Goal: Information Seeking & Learning: Learn about a topic

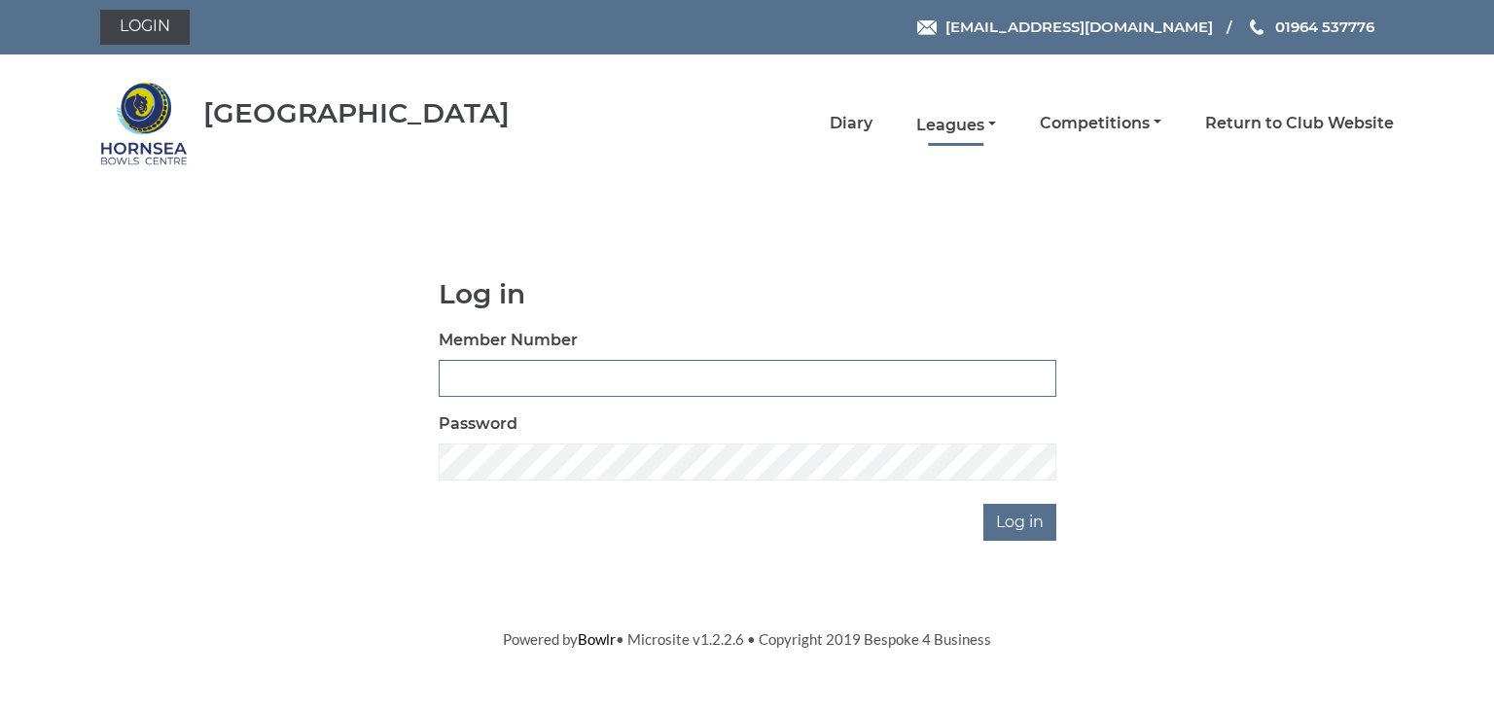
type input "0902"
click at [951, 127] on link "Leagues" at bounding box center [956, 125] width 80 height 21
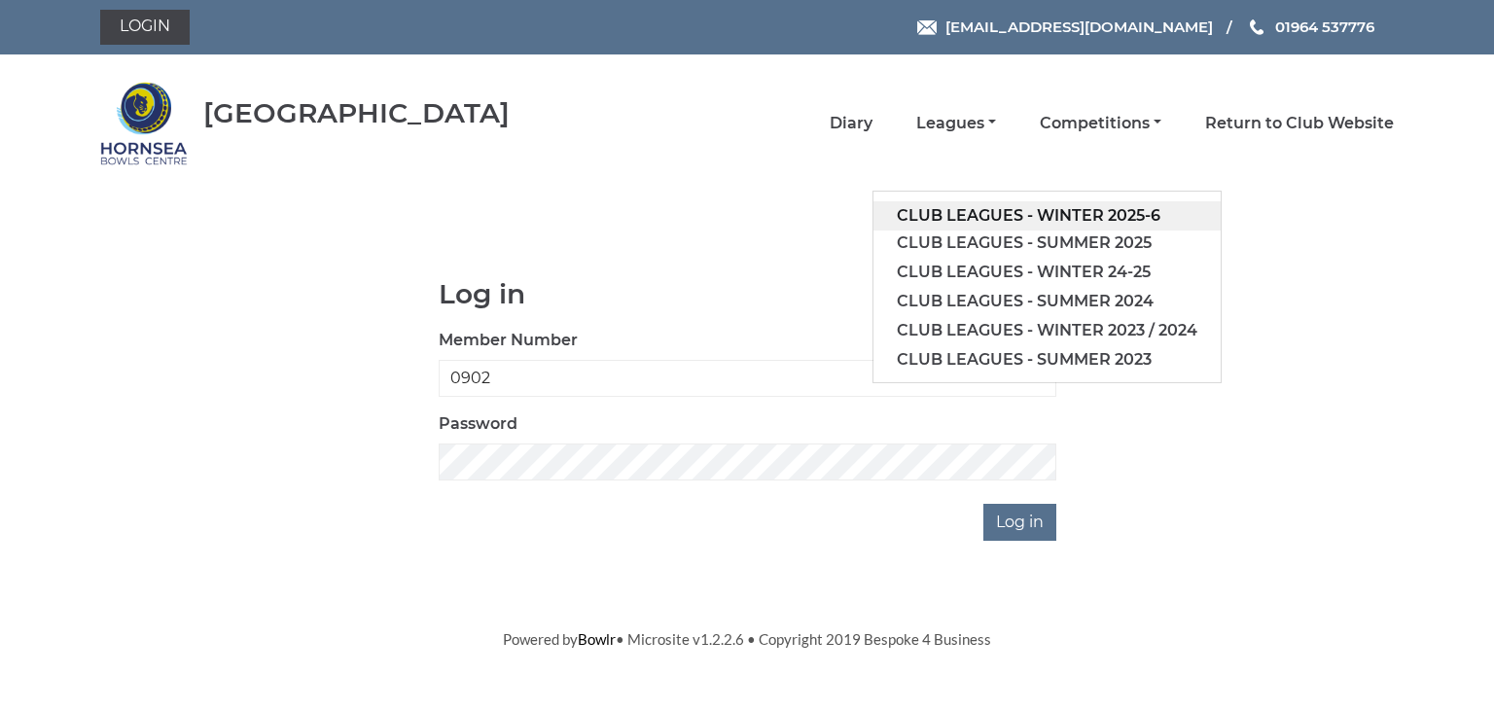
click at [964, 213] on link "Club leagues - Winter 2025-6" at bounding box center [1046, 215] width 347 height 29
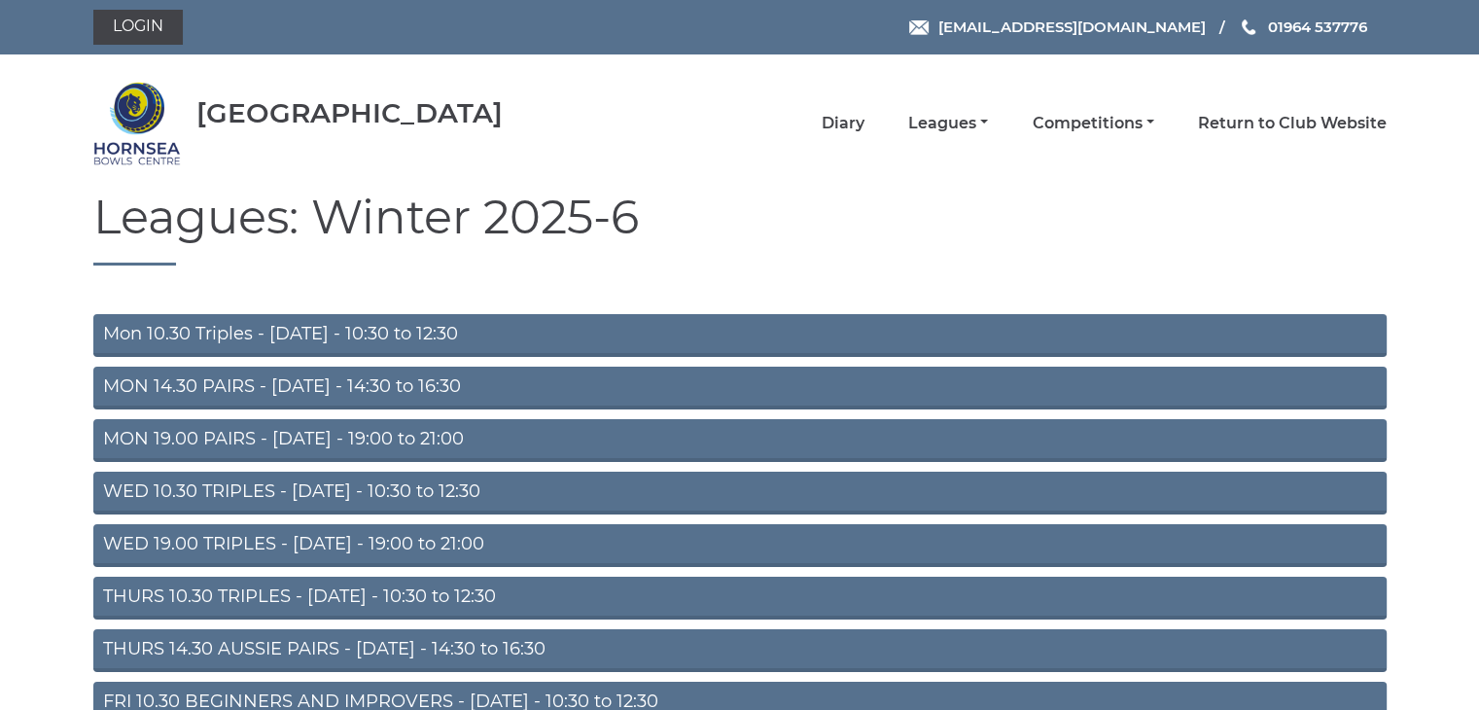
click at [306, 648] on link "THURS 14.30 AUSSIE PAIRS - [DATE] - 14:30 to 16:30" at bounding box center [739, 650] width 1293 height 43
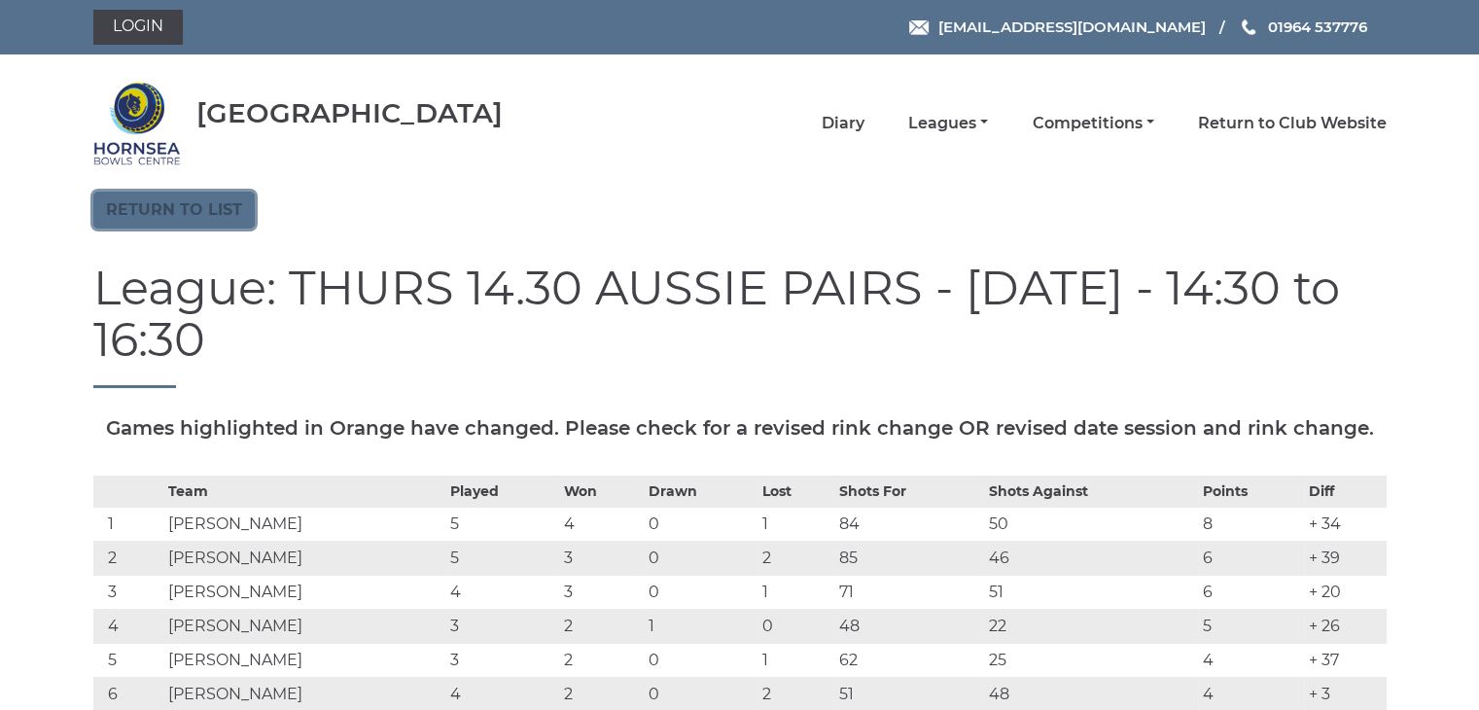
click at [166, 207] on link "Return to list" at bounding box center [173, 210] width 161 height 37
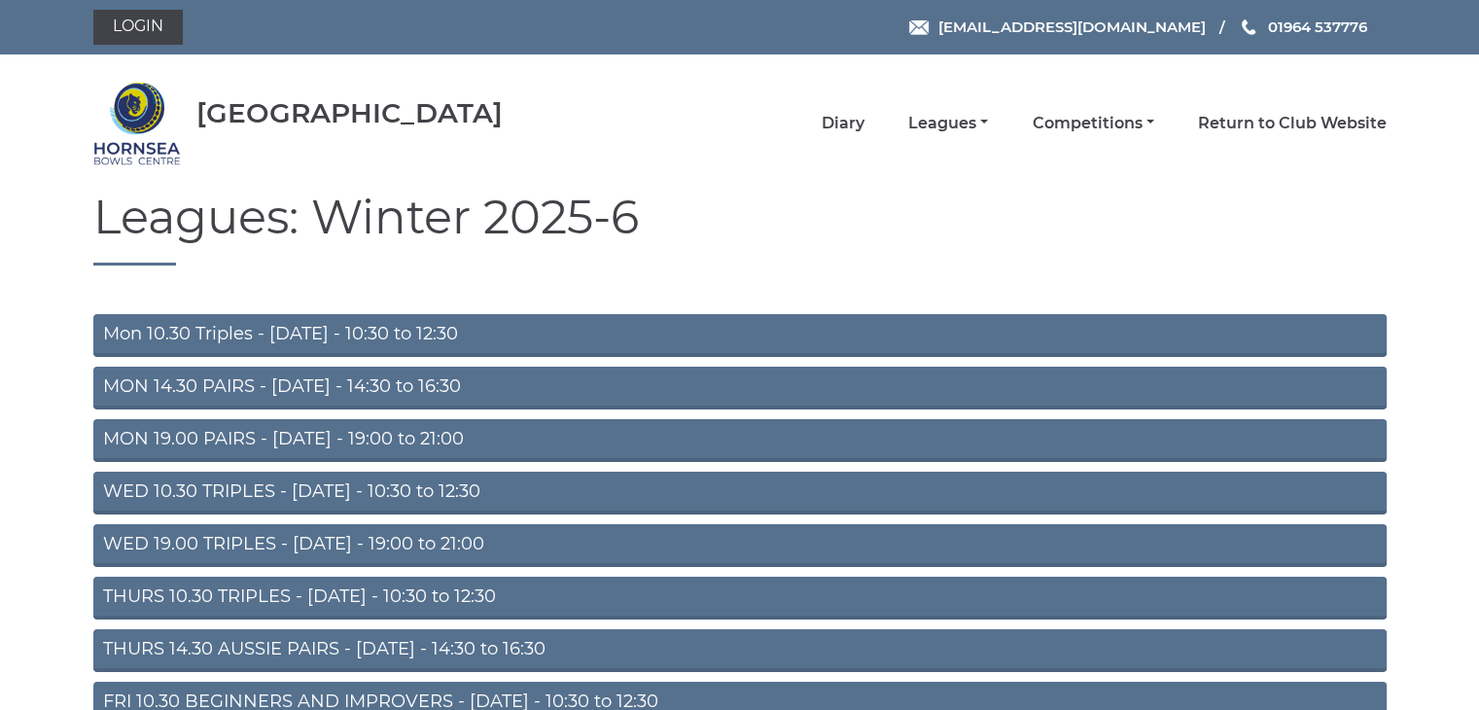
click at [307, 690] on link "FRI 10.30 BEGINNERS AND IMPROVERS - Friday - 10:30 to 12:30" at bounding box center [739, 703] width 1293 height 43
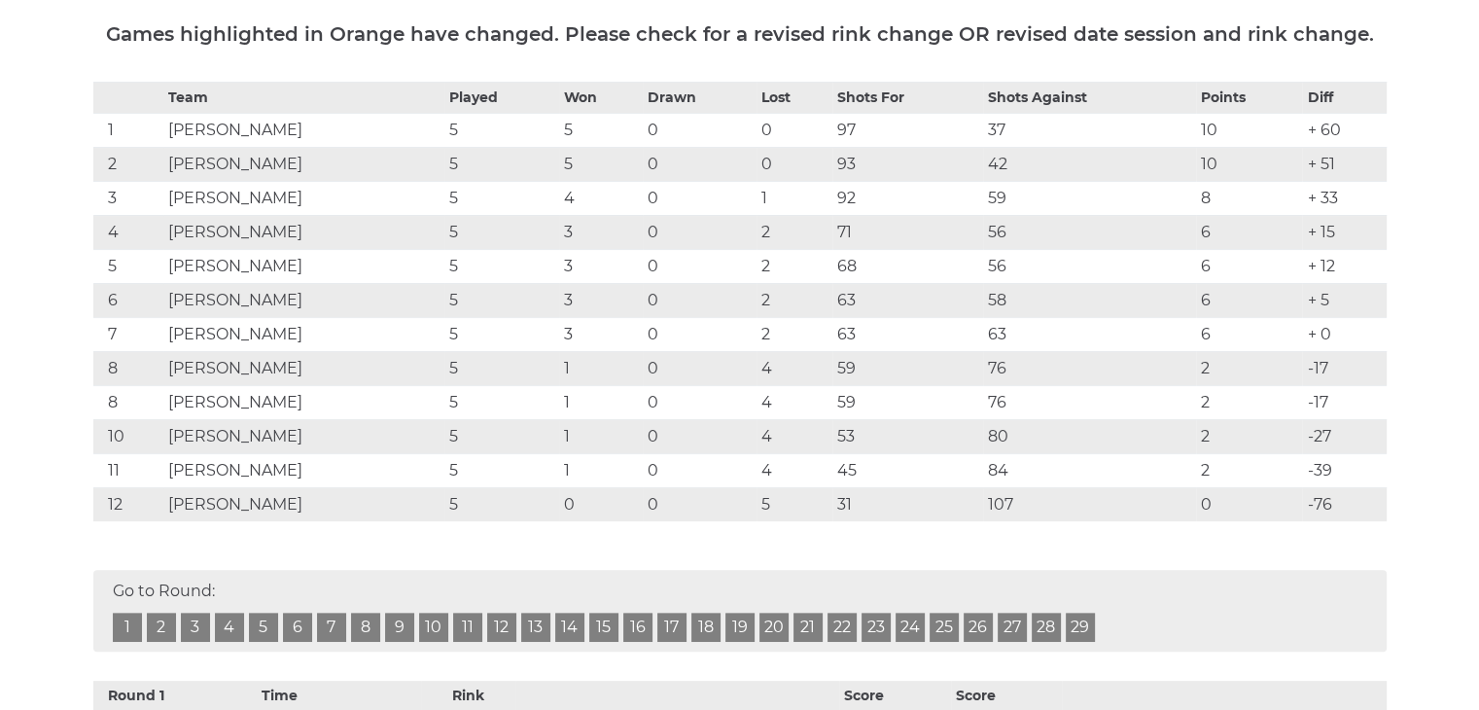
scroll to position [389, 0]
